Goal: Check status: Check status

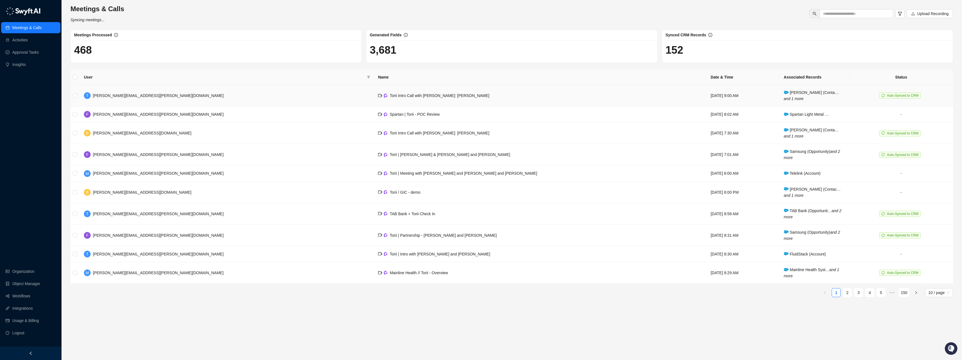
click at [784, 94] on span "[PERSON_NAME] (Conta… and 1 more" at bounding box center [811, 95] width 55 height 11
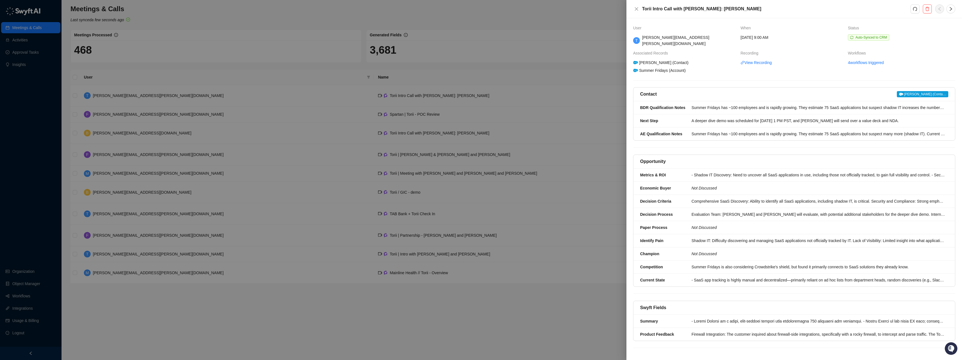
click at [937, 91] on span "[PERSON_NAME] (Conta…" at bounding box center [922, 94] width 51 height 6
click at [276, 20] on div at bounding box center [481, 180] width 962 height 360
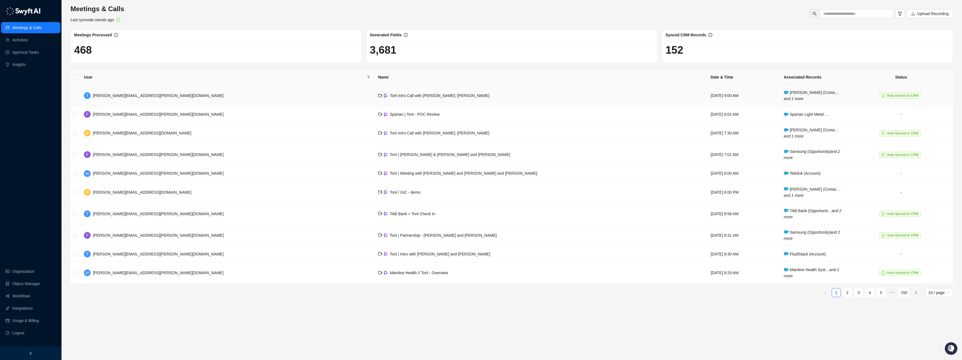
click at [794, 91] on span "[PERSON_NAME] (Conta… and 1 more" at bounding box center [811, 95] width 55 height 11
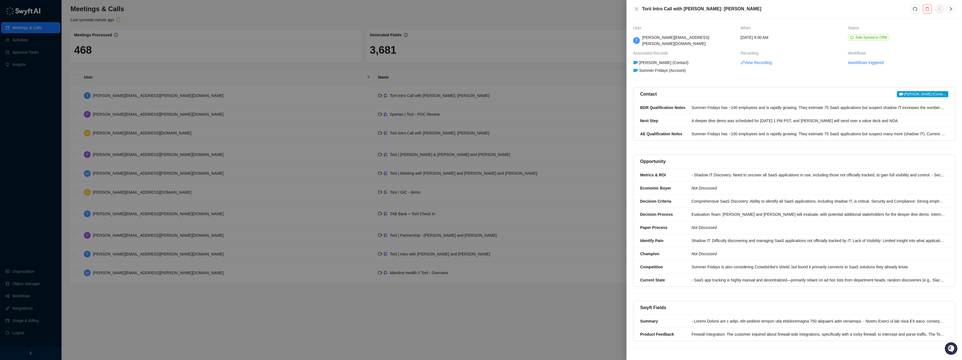
click at [477, 18] on div at bounding box center [481, 180] width 962 height 360
